Goal: Navigation & Orientation: Find specific page/section

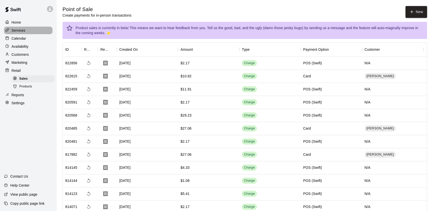
click at [32, 32] on div "Services" at bounding box center [28, 31] width 48 height 8
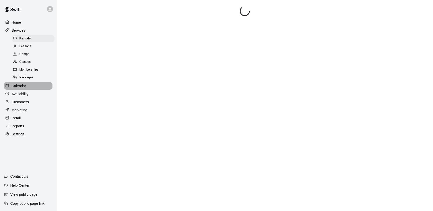
click at [18, 87] on p "Calendar" at bounding box center [19, 85] width 15 height 5
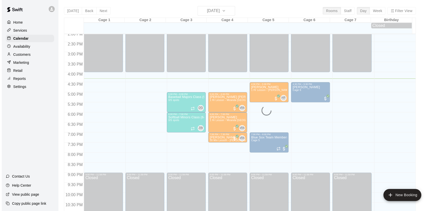
scroll to position [300, 0]
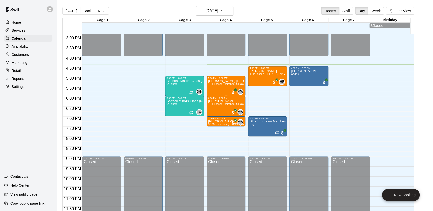
click at [217, 81] on p "[PERSON_NAME] [PERSON_NAME]" at bounding box center [226, 81] width 36 height 0
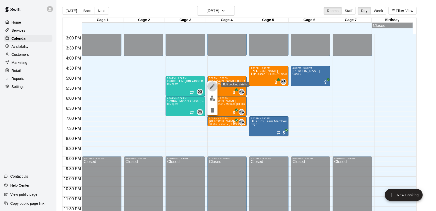
click at [209, 85] on button "edit" at bounding box center [213, 86] width 10 height 10
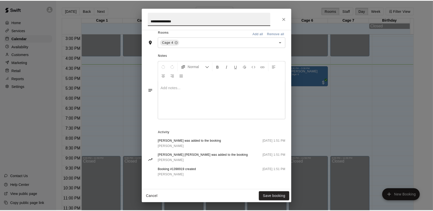
scroll to position [123, 0]
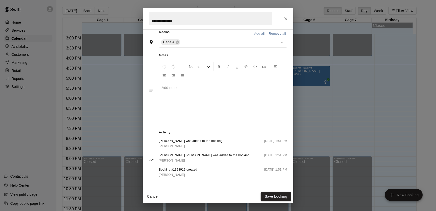
click at [284, 21] on icon "Close" at bounding box center [285, 18] width 5 height 5
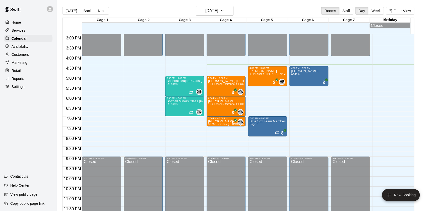
click at [24, 56] on p "Customers" at bounding box center [20, 54] width 17 height 5
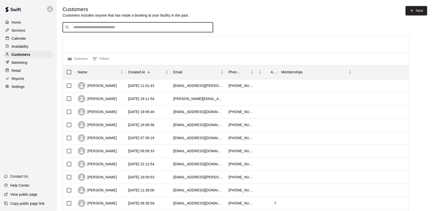
click at [101, 25] on input "Search customers by name or email" at bounding box center [141, 27] width 139 height 5
type input "*****"
click at [104, 45] on span "lillyrainmarie@gmail.com" at bounding box center [104, 44] width 54 height 4
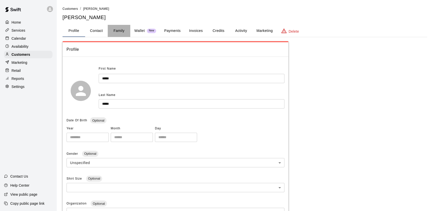
click at [119, 31] on button "Family" at bounding box center [119, 31] width 23 height 12
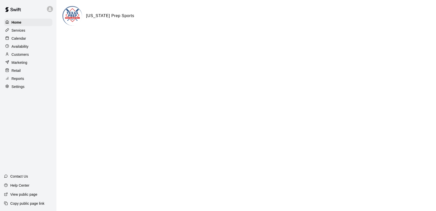
click at [11, 41] on div at bounding box center [8, 38] width 6 height 5
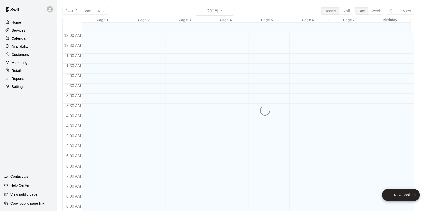
scroll to position [283, 0]
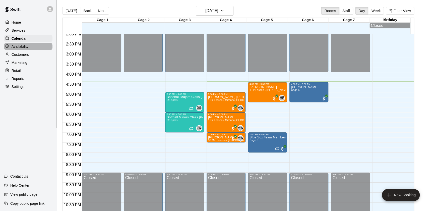
click at [43, 48] on div "Availability" at bounding box center [28, 47] width 48 height 8
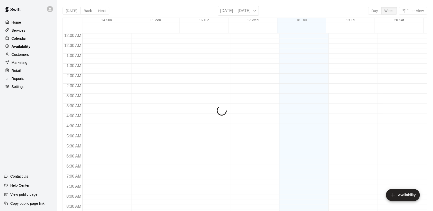
scroll to position [298, 0]
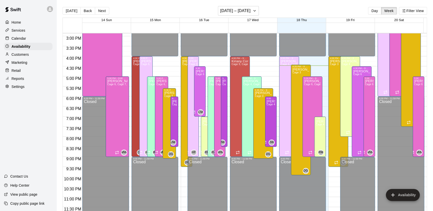
click at [41, 58] on div "Customers" at bounding box center [28, 55] width 48 height 8
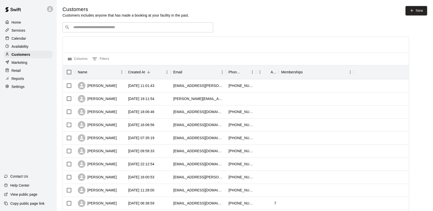
click at [20, 22] on p "Home" at bounding box center [17, 22] width 10 height 5
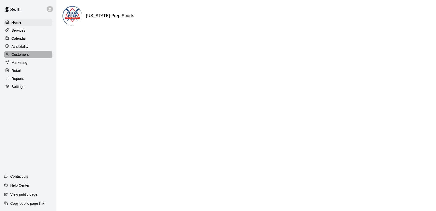
click at [32, 53] on div "Customers" at bounding box center [28, 55] width 48 height 8
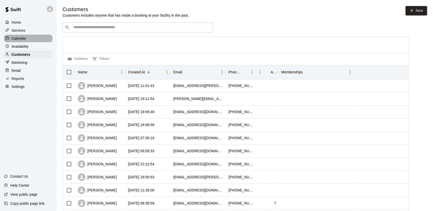
click at [37, 42] on div "Calendar" at bounding box center [28, 39] width 48 height 8
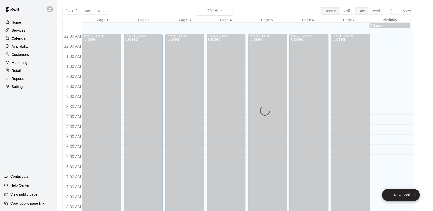
scroll to position [283, 0]
